Goal: Navigation & Orientation: Understand site structure

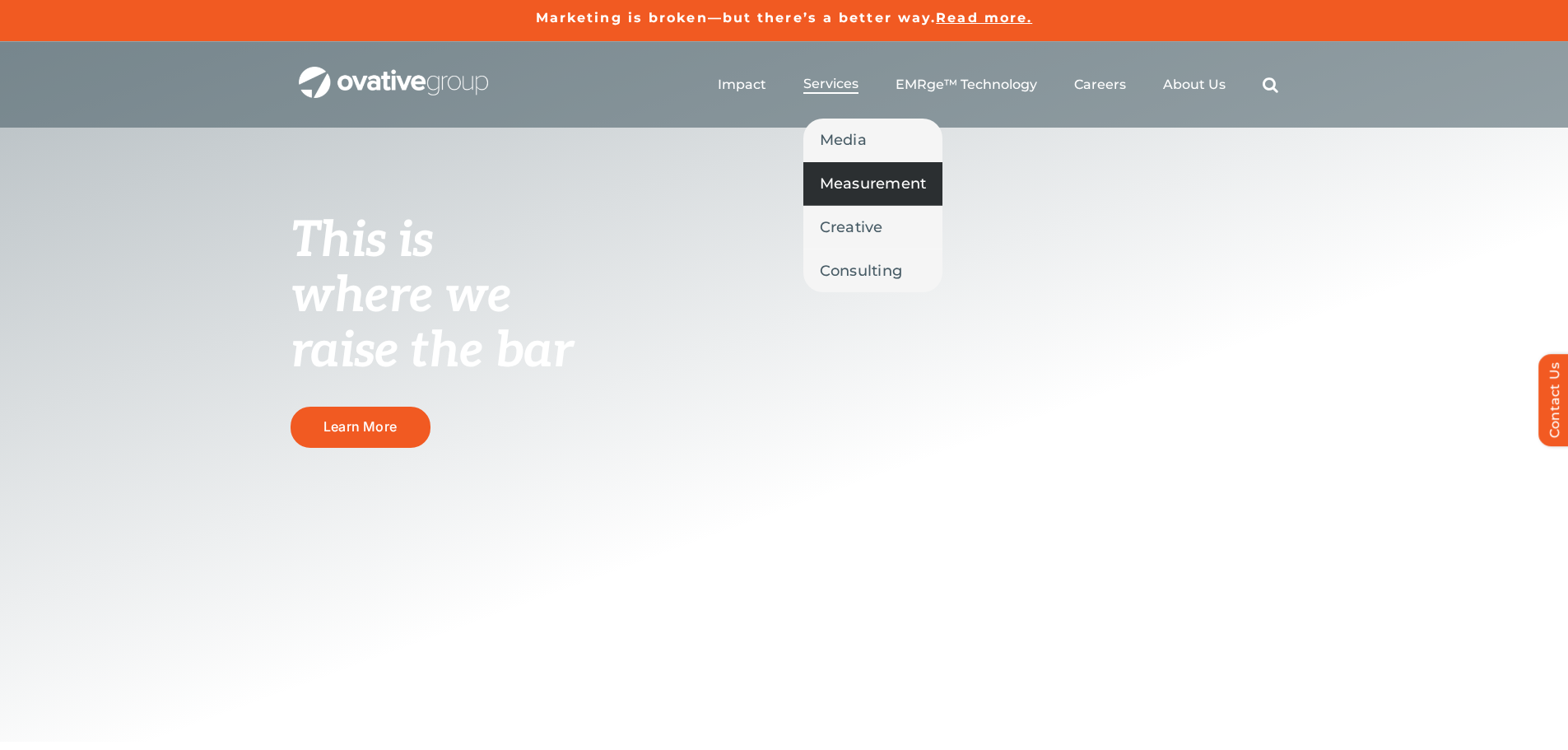
click at [864, 185] on span "Measurement" at bounding box center [874, 184] width 107 height 23
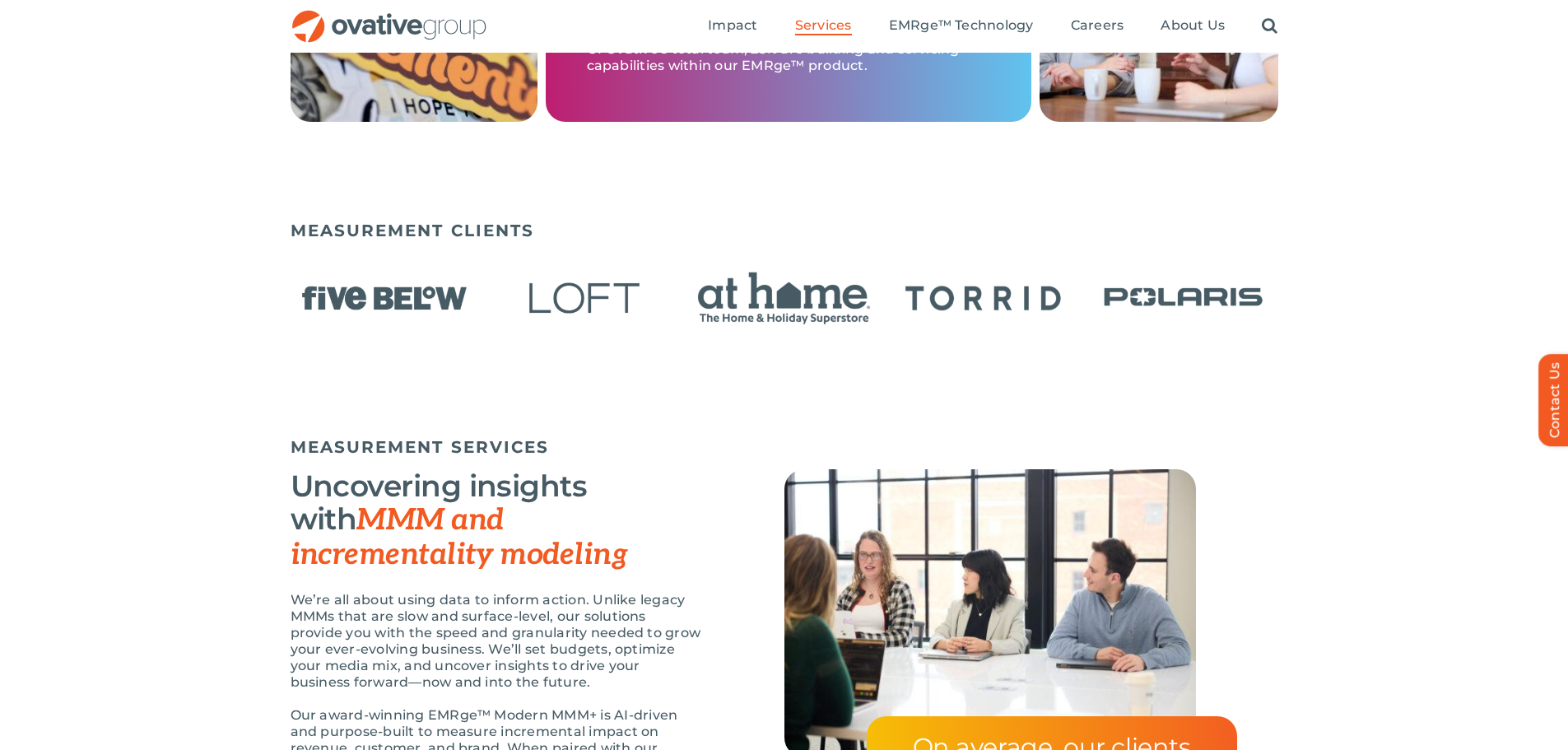
scroll to position [988, 0]
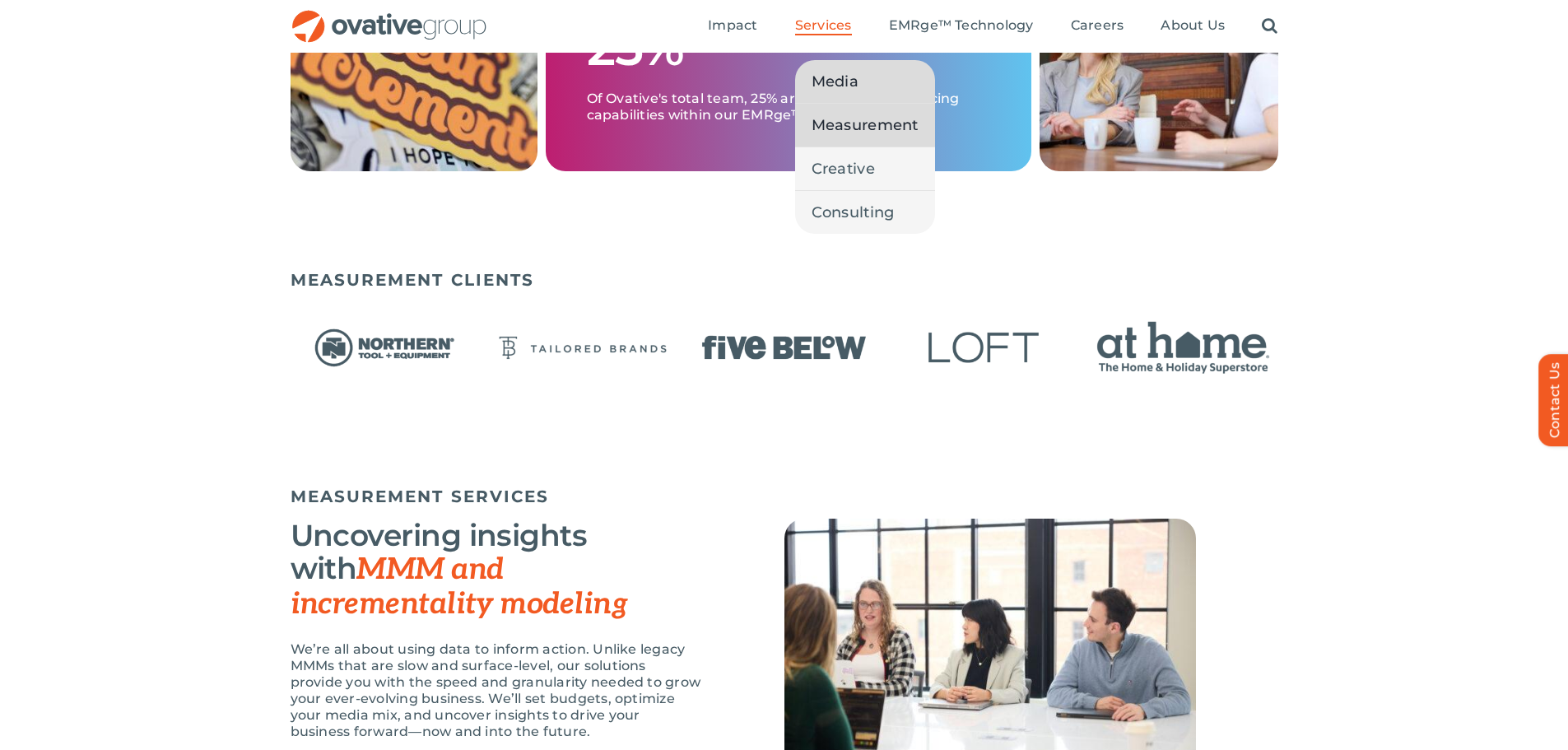
click at [835, 86] on span "Media" at bounding box center [834, 81] width 47 height 23
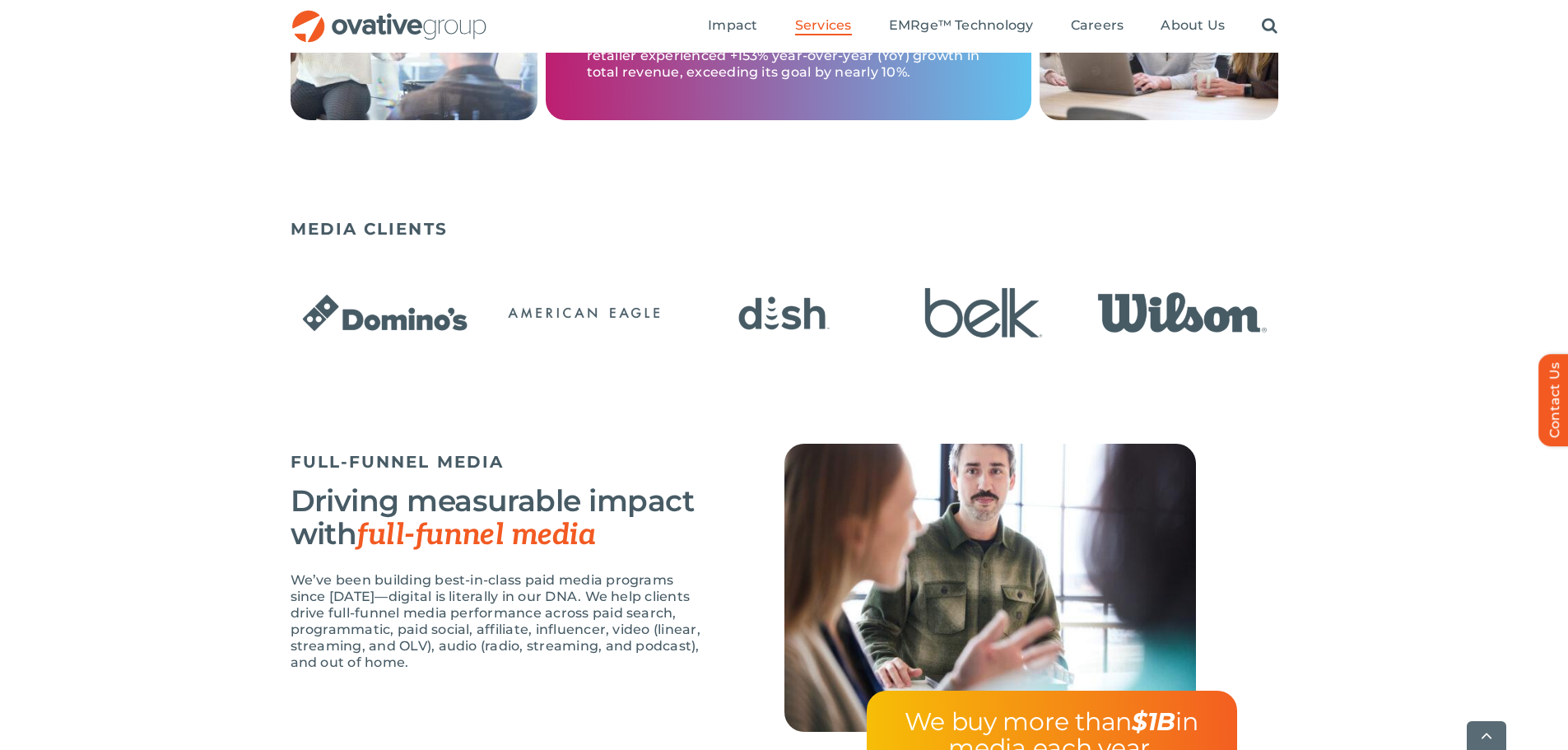
scroll to position [1070, 0]
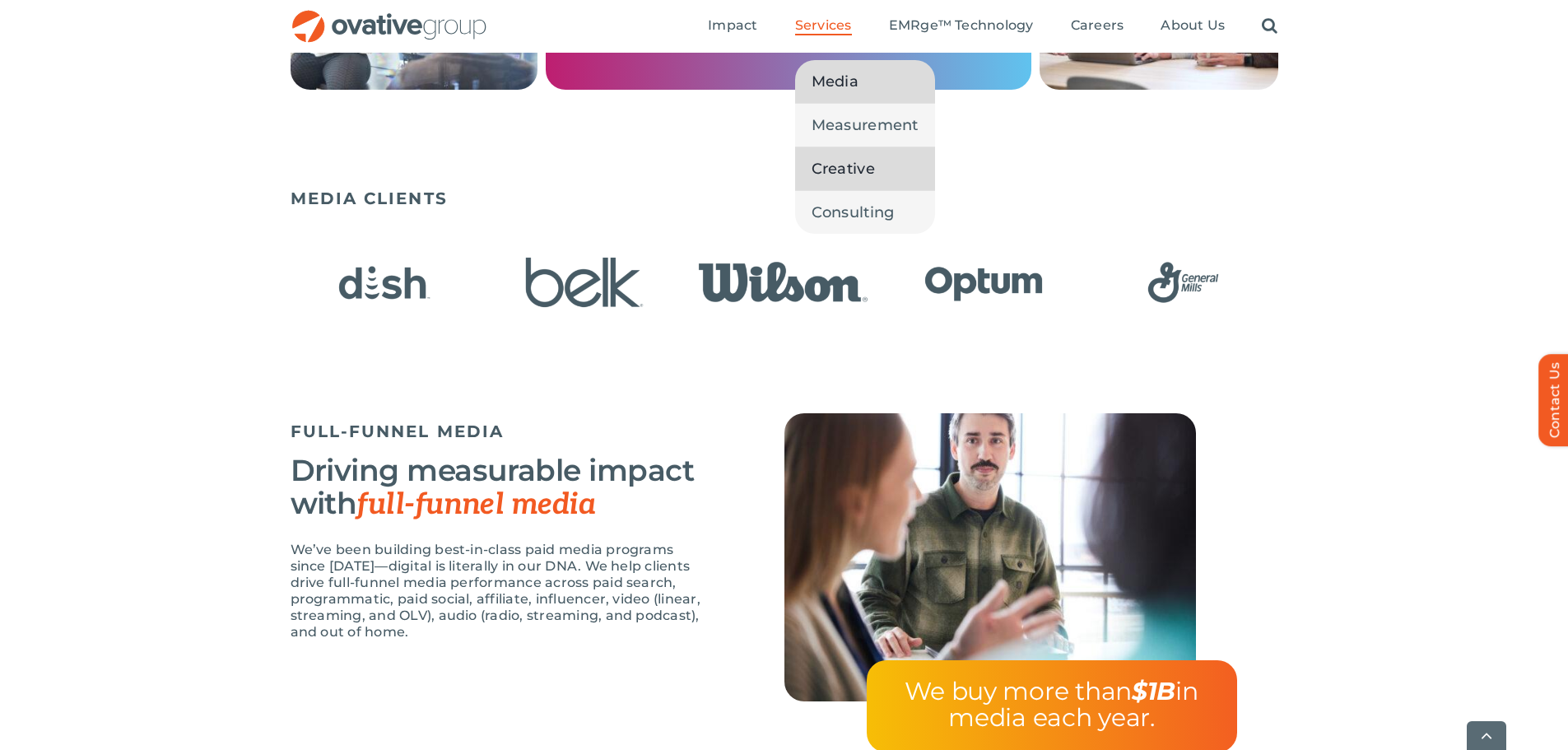
click at [839, 162] on span "Creative" at bounding box center [843, 169] width 64 height 23
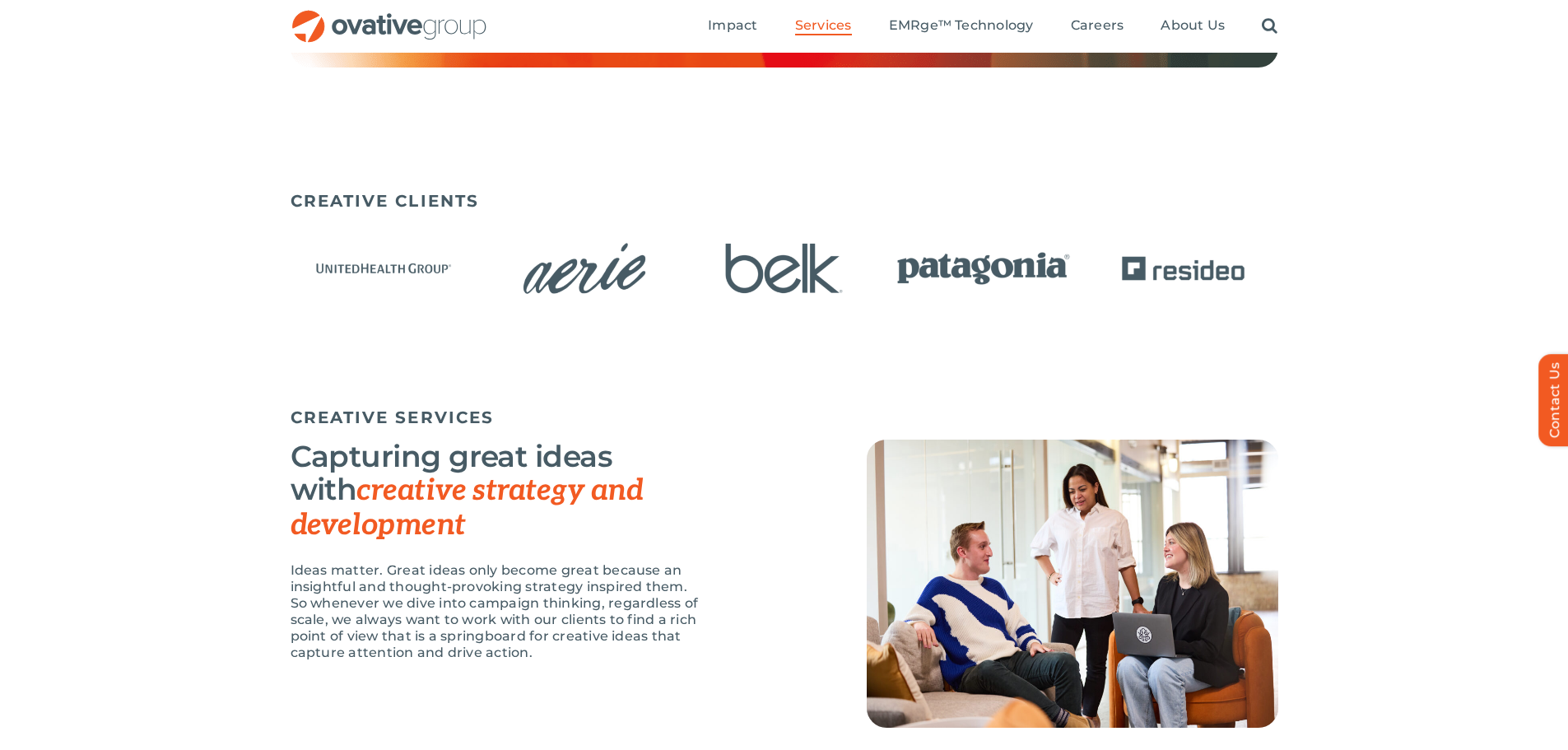
scroll to position [988, 0]
